Goal: Navigation & Orientation: Find specific page/section

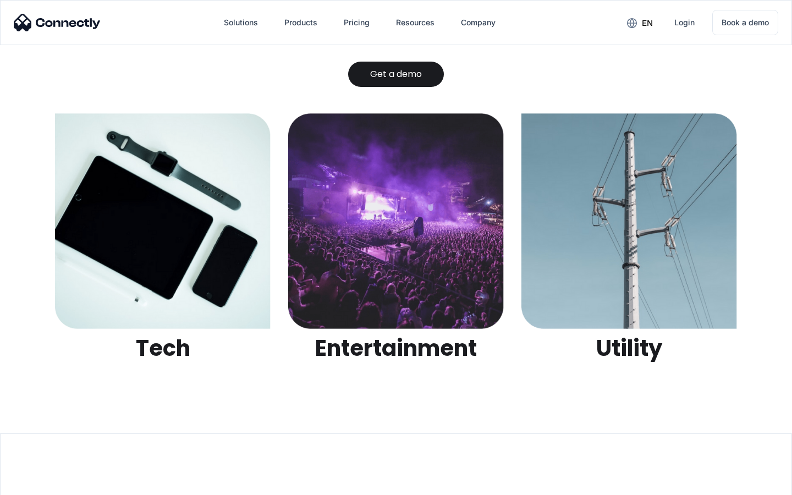
scroll to position [3471, 0]
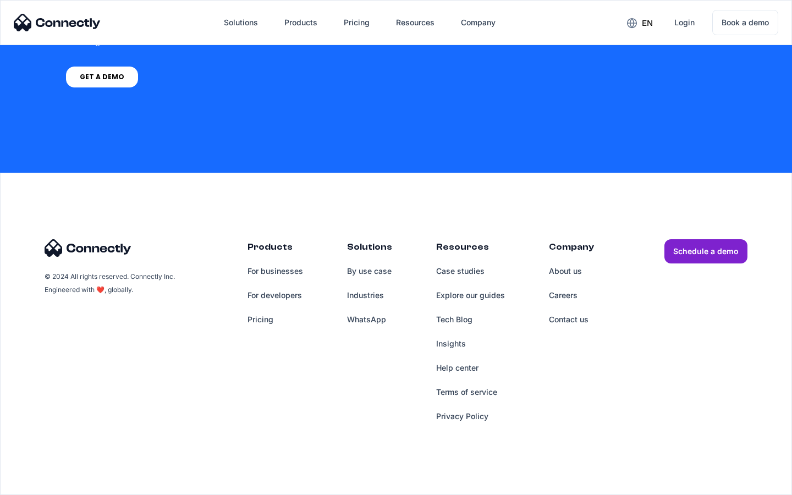
scroll to position [4534, 0]
